Goal: Book appointment/travel/reservation

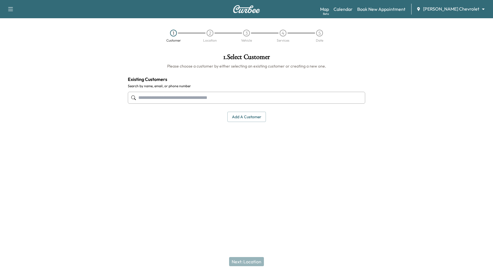
click at [464, 11] on body "Support Log Out Map Beta Calendar Book New Appointment Tom Gill Chevrolet *****…" at bounding box center [246, 136] width 493 height 273
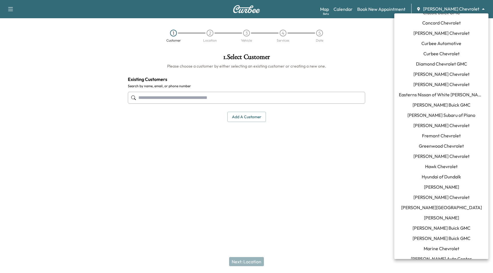
scroll to position [88, 0]
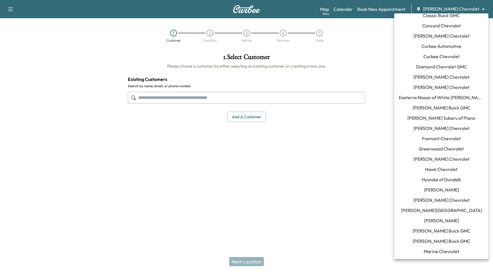
click at [452, 110] on span "Ewing Buick GMC" at bounding box center [442, 107] width 58 height 7
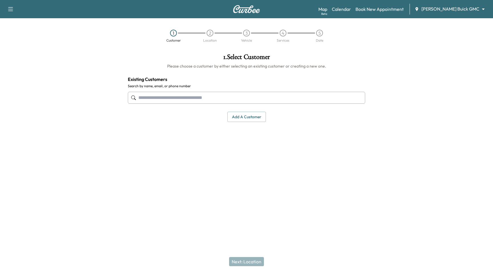
click at [189, 101] on input "text" at bounding box center [246, 98] width 237 height 12
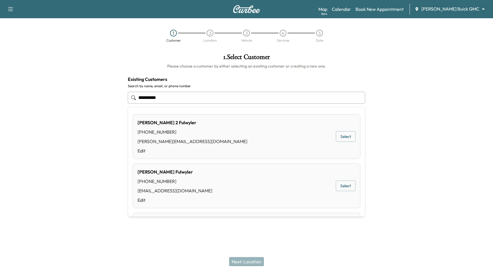
click at [208, 118] on div "Paul 2 Fulwyler (661) 477-9974 paul@curbee.com Edit Select" at bounding box center [247, 136] width 228 height 45
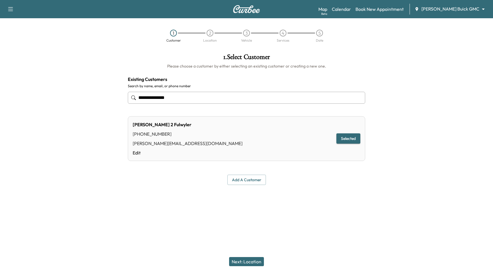
type input "**********"
click at [240, 261] on button "Next: Location" at bounding box center [246, 261] width 35 height 9
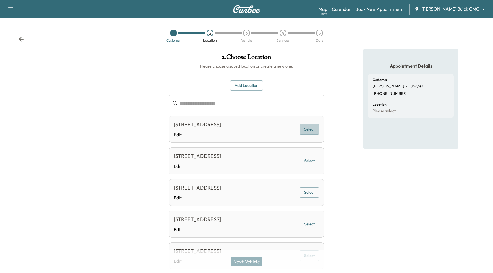
click at [310, 130] on button "Select" at bounding box center [310, 129] width 20 height 11
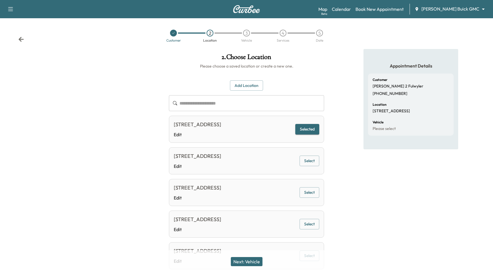
click at [248, 256] on div "Next: Vehicle" at bounding box center [246, 262] width 493 height 23
click at [250, 262] on button "Next: Vehicle" at bounding box center [247, 261] width 32 height 9
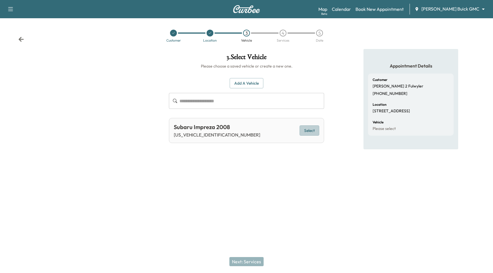
click at [301, 133] on button "Select" at bounding box center [310, 131] width 20 height 11
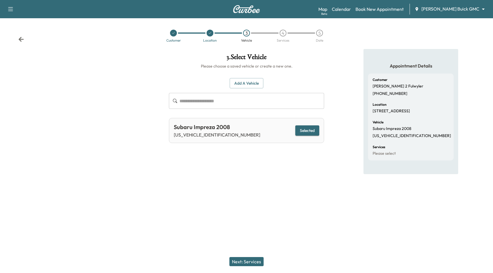
click at [255, 262] on button "Next: Services" at bounding box center [246, 261] width 34 height 9
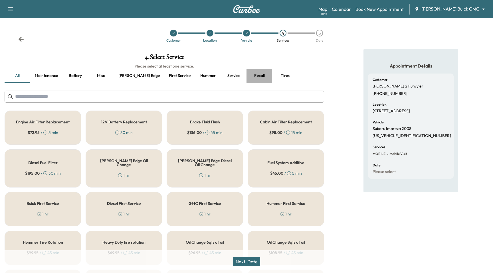
click at [247, 77] on button "Recall" at bounding box center [260, 76] width 26 height 14
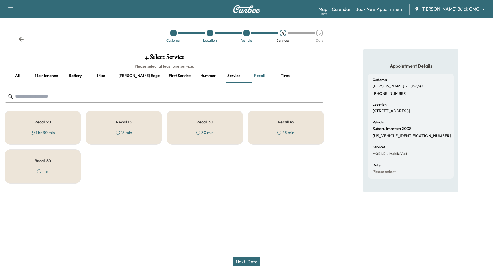
click at [68, 120] on div "Recall 90 1 hr 30 min" at bounding box center [43, 128] width 76 height 34
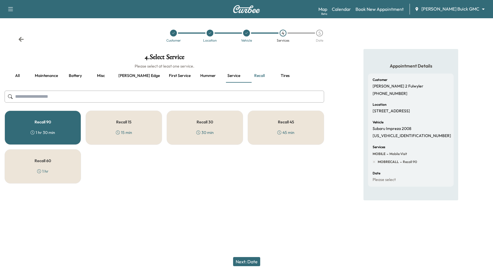
click at [68, 120] on div "Recall 90 1 hr 30 min" at bounding box center [43, 128] width 76 height 34
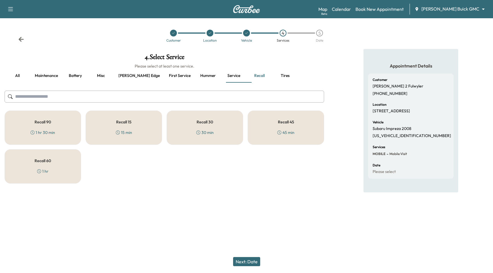
click at [121, 124] on h5 "Recall 15" at bounding box center [123, 122] width 15 height 4
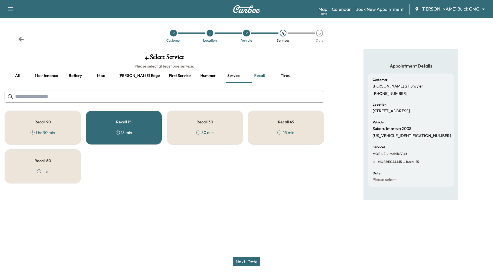
click at [120, 124] on h5 "Recall 15" at bounding box center [123, 122] width 15 height 4
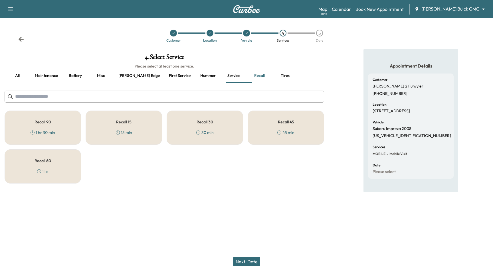
click at [187, 121] on div "Recall 30 30 min" at bounding box center [205, 128] width 76 height 34
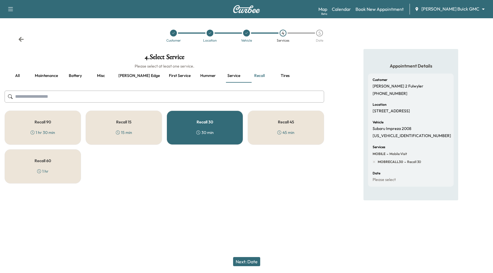
click at [187, 121] on div "Recall 30 30 min" at bounding box center [205, 128] width 76 height 34
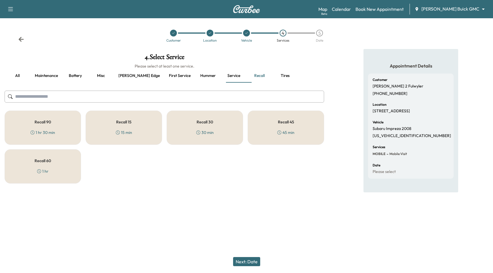
click at [283, 123] on h5 "Recall 45" at bounding box center [286, 122] width 16 height 4
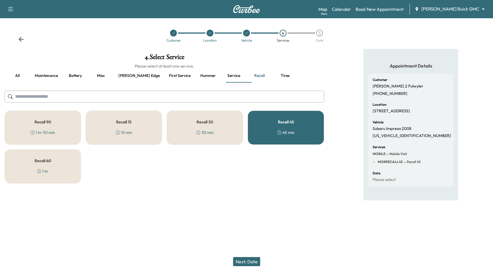
click at [283, 123] on h5 "Recall 45" at bounding box center [286, 122] width 16 height 4
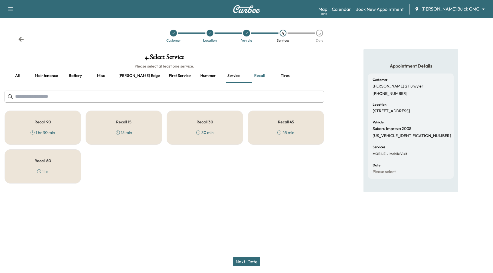
click at [71, 166] on div "Recall 60 1 hr" at bounding box center [43, 167] width 76 height 34
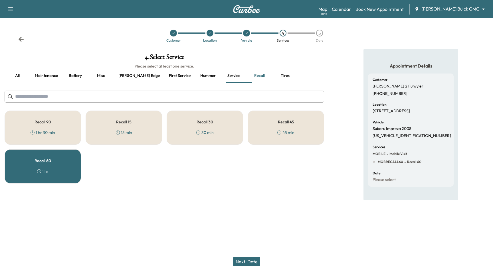
click at [71, 166] on div "Recall 60 1 hr" at bounding box center [43, 167] width 76 height 34
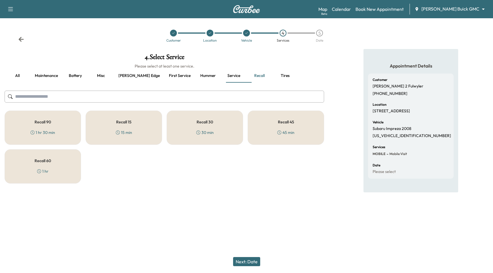
click at [100, 74] on button "Misc" at bounding box center [101, 76] width 26 height 14
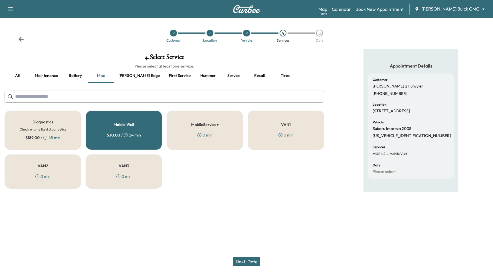
click at [273, 120] on div "VAN1 0 min" at bounding box center [286, 130] width 76 height 39
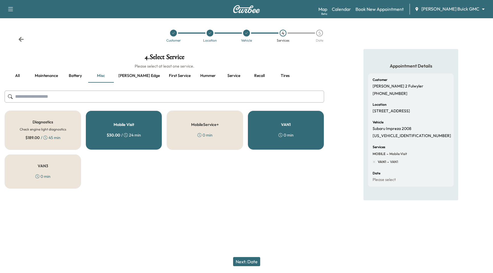
click at [273, 120] on div "VAN1 0 min" at bounding box center [286, 130] width 76 height 39
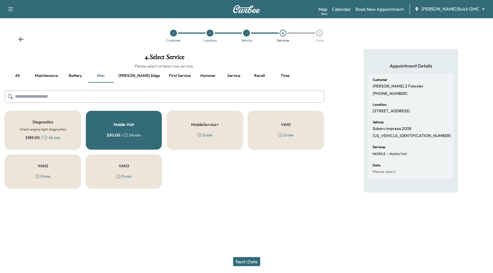
click at [128, 160] on div "VAN3 0 min" at bounding box center [124, 172] width 76 height 34
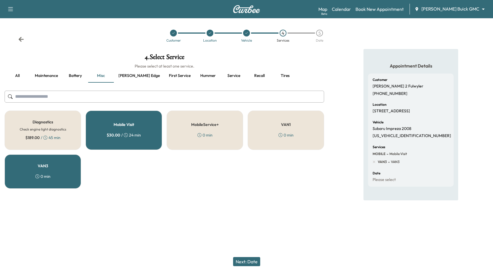
click at [50, 166] on div "VAN3 0 min" at bounding box center [43, 172] width 76 height 34
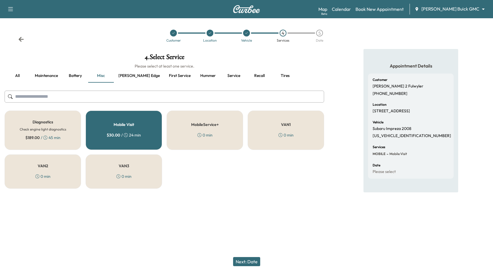
click at [81, 74] on button "Battery" at bounding box center [76, 76] width 26 height 14
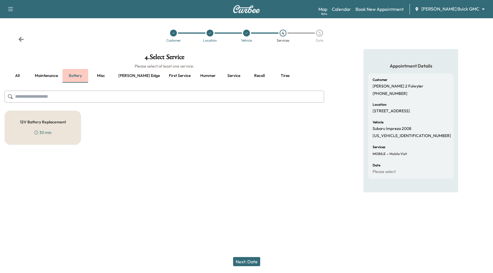
click at [81, 74] on button "Battery" at bounding box center [76, 76] width 26 height 14
click at [104, 73] on button "Misc" at bounding box center [101, 76] width 26 height 14
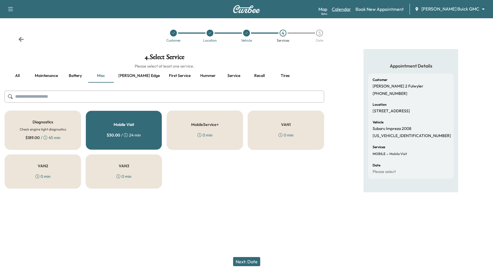
click at [351, 8] on link "Calendar" at bounding box center [341, 9] width 19 height 7
